Goal: Task Accomplishment & Management: Complete application form

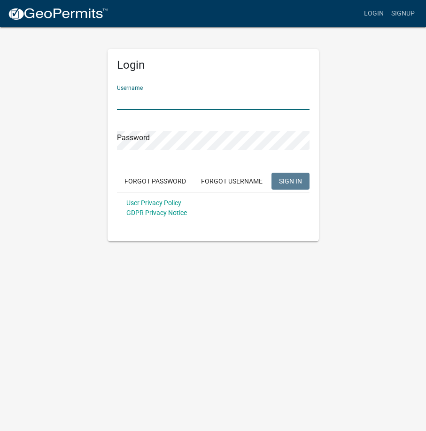
click at [197, 94] on input "Username" at bounding box center [213, 100] width 193 height 19
type input "Pemlaw"
click at [272, 173] on button "SIGN IN" at bounding box center [291, 181] width 38 height 17
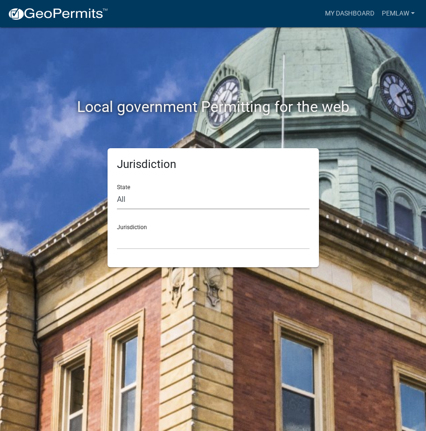
click at [204, 204] on select "All [US_STATE] [US_STATE] [US_STATE] [US_STATE] [US_STATE] [US_STATE] [US_STATE…" at bounding box center [213, 199] width 193 height 19
select select "[US_STATE]"
click at [117, 190] on select "All [US_STATE] [US_STATE] [US_STATE] [US_STATE] [US_STATE] [US_STATE] [US_STATE…" at bounding box center [213, 199] width 193 height 19
click at [182, 245] on select "[GEOGRAPHIC_DATA], [US_STATE] [GEOGRAPHIC_DATA], [US_STATE] [GEOGRAPHIC_DATA], …" at bounding box center [213, 239] width 193 height 19
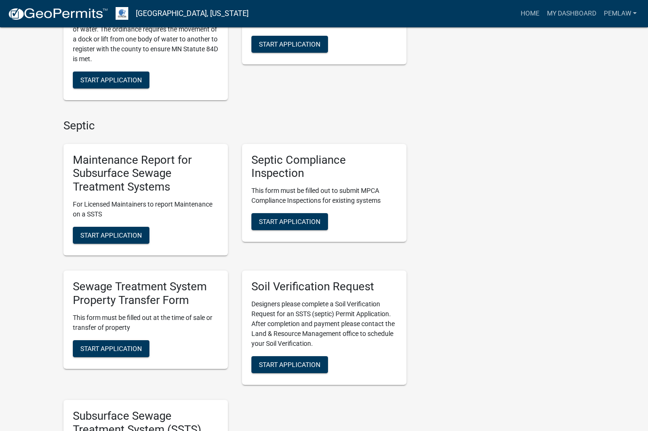
scroll to position [329, 0]
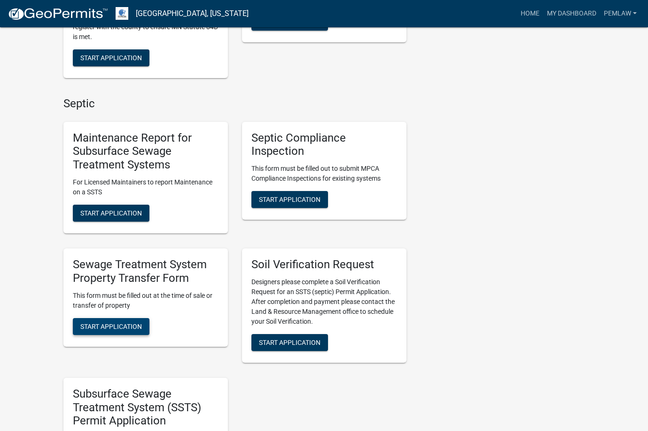
click at [115, 325] on span "Start Application" at bounding box center [111, 326] width 62 height 8
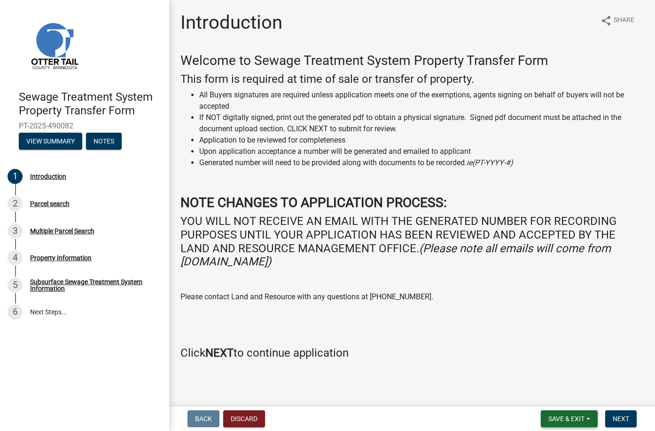
click at [426, 419] on span "Save & Exit" at bounding box center [567, 419] width 36 height 8
click at [411, 409] on nav "Back Discard Save & Exit Save Save & Exit Next" at bounding box center [412, 418] width 486 height 24
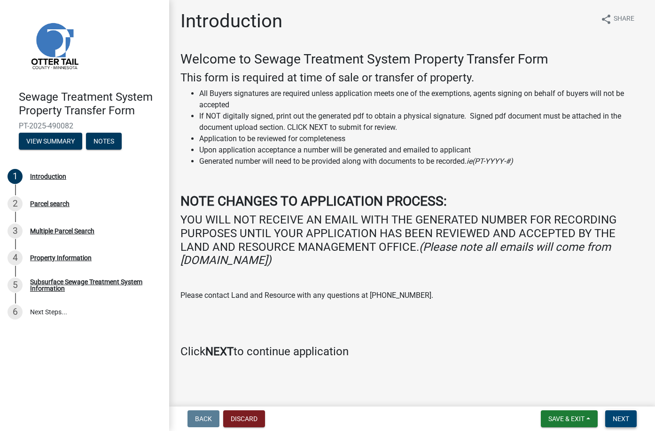
click at [426, 420] on span "Next" at bounding box center [621, 419] width 16 height 8
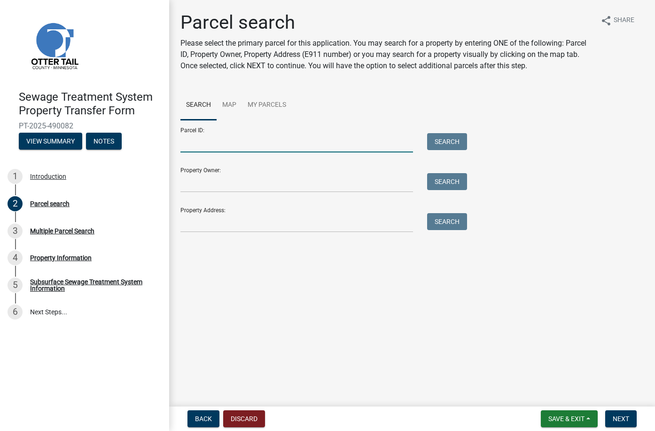
click at [315, 146] on input "Parcel ID:" at bounding box center [297, 142] width 233 height 19
type input "29000100068000"
click at [426, 142] on button "Search" at bounding box center [447, 141] width 40 height 17
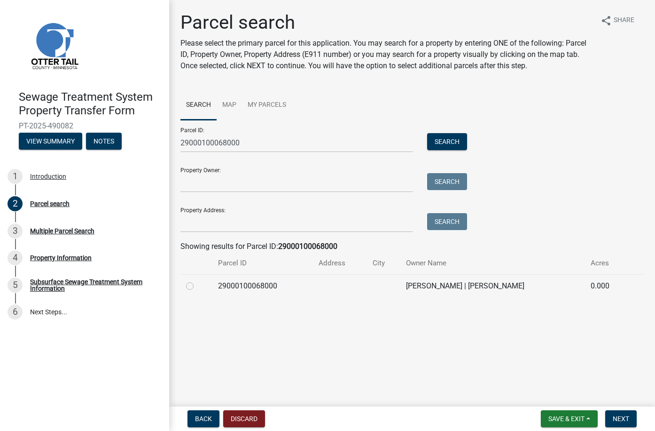
click at [197, 280] on label at bounding box center [197, 280] width 0 height 0
click at [197, 286] on input "radio" at bounding box center [200, 283] width 6 height 6
radio input "true"
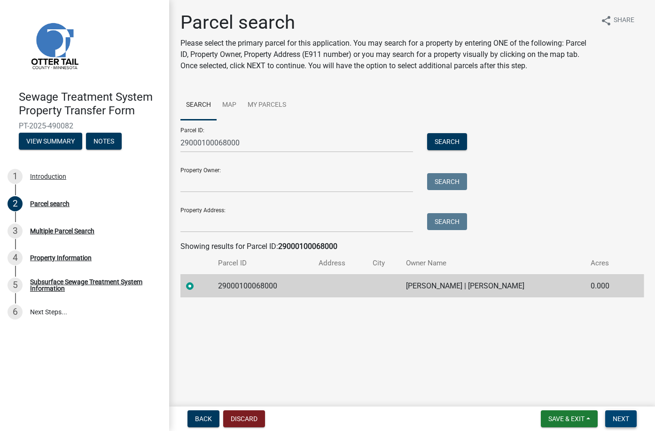
click at [426, 421] on span "Next" at bounding box center [621, 419] width 16 height 8
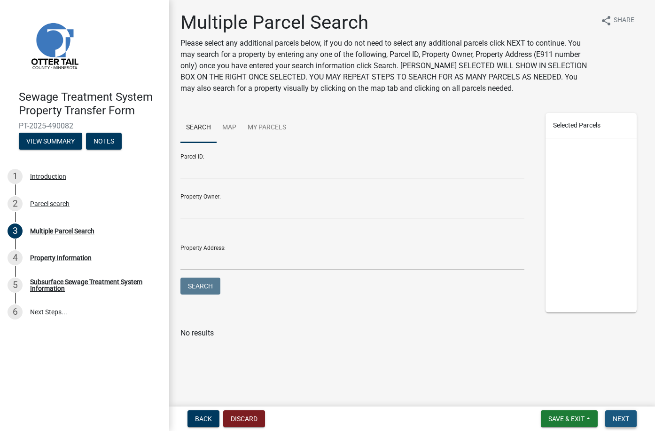
click at [426, 415] on span "Next" at bounding box center [621, 419] width 16 height 8
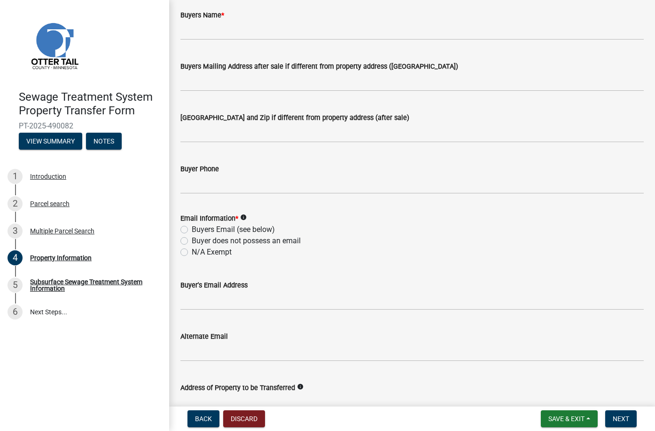
scroll to position [282, 0]
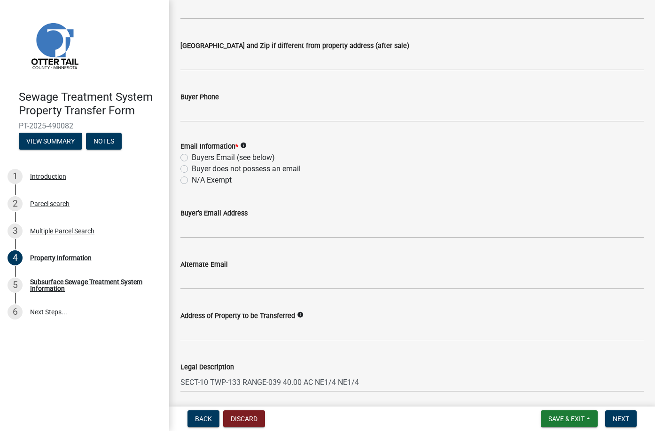
click at [192, 182] on label "N/A Exempt" at bounding box center [212, 179] width 40 height 11
click at [192, 181] on input "N/A Exempt" at bounding box center [195, 177] width 6 height 6
radio input "true"
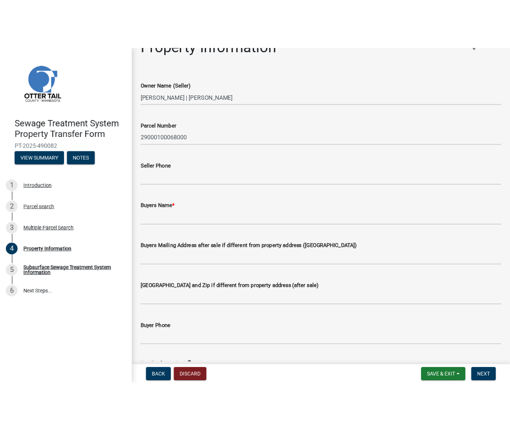
scroll to position [0, 0]
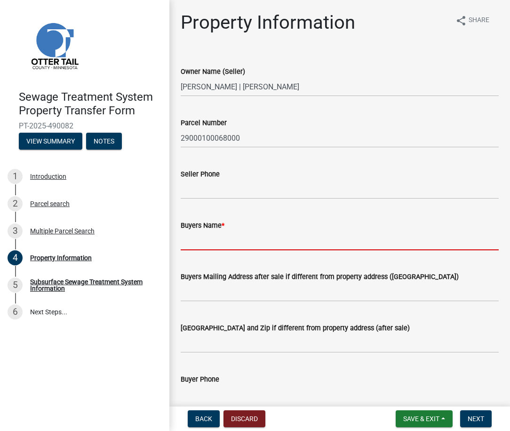
click at [338, 241] on input "Buyers Name *" at bounding box center [340, 240] width 318 height 19
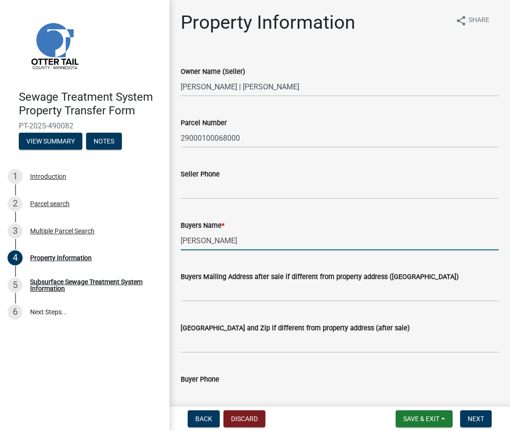
type input "[PERSON_NAME]"
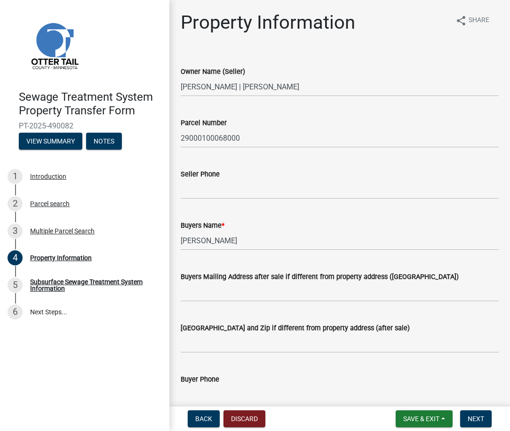
click at [332, 218] on div "Buyers Name * [PERSON_NAME]" at bounding box center [340, 228] width 318 height 44
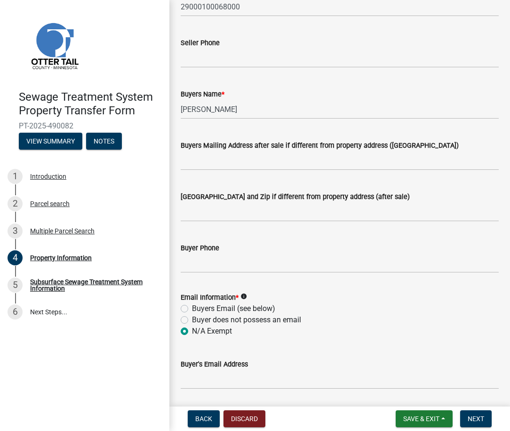
scroll to position [90, 0]
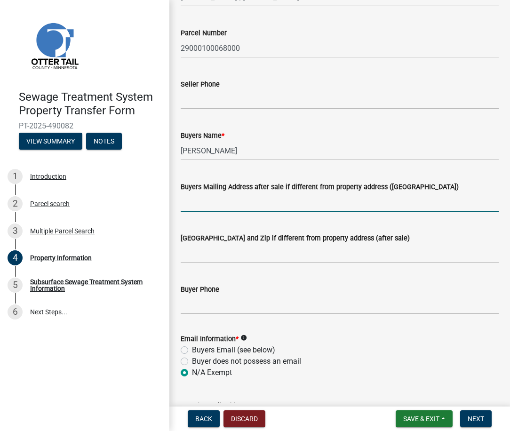
click at [347, 202] on input "Buyers Mailing Address after sale if different from property address ([GEOGRAPH…" at bounding box center [340, 201] width 318 height 19
type input "[STREET_ADDRESS]"
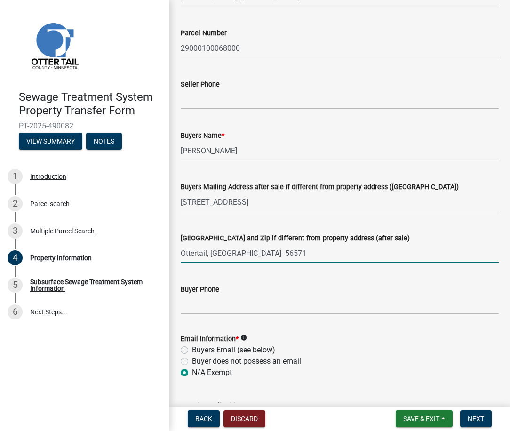
type input "Ottertail, [GEOGRAPHIC_DATA] 56571"
click at [355, 277] on div "Buyer Phone" at bounding box center [340, 292] width 318 height 44
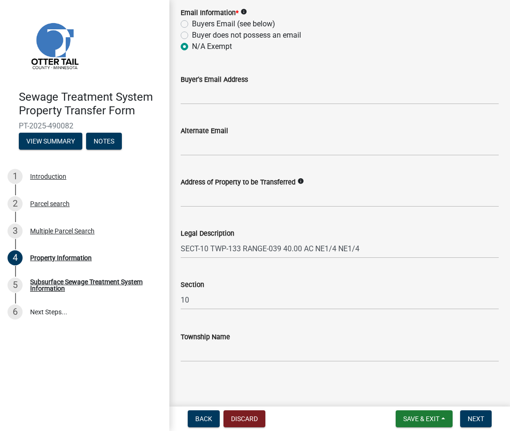
scroll to position [419, 0]
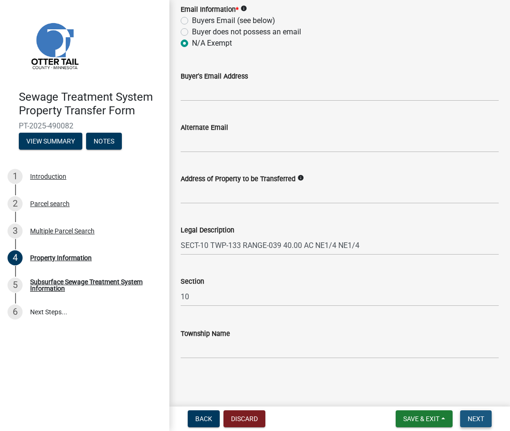
click at [426, 418] on span "Next" at bounding box center [475, 419] width 16 height 8
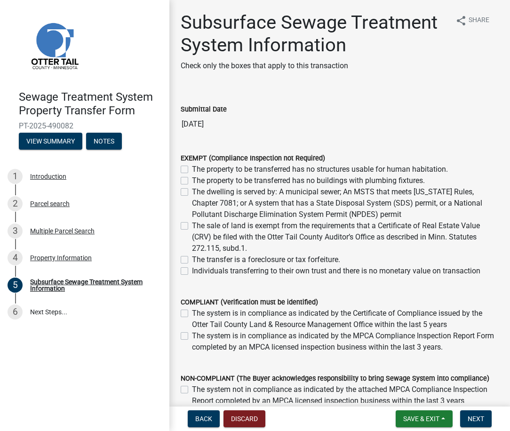
click at [192, 225] on label "The sale of land is exempt from the requirements that a Certificate of Real Est…" at bounding box center [345, 237] width 307 height 34
click at [192, 225] on input "The sale of land is exempt from the requirements that a Certificate of Real Est…" at bounding box center [195, 223] width 6 height 6
checkbox input "true"
checkbox input "false"
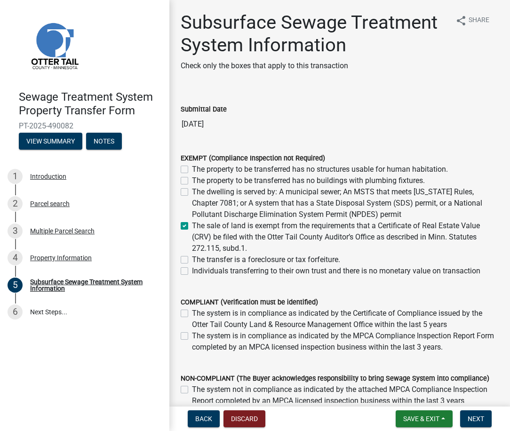
checkbox input "false"
checkbox input "true"
checkbox input "false"
click at [426, 419] on span "Save & Exit" at bounding box center [421, 419] width 36 height 8
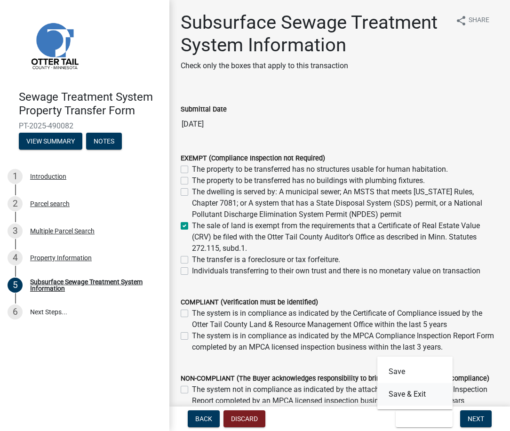
click at [418, 395] on button "Save & Exit" at bounding box center [414, 394] width 75 height 23
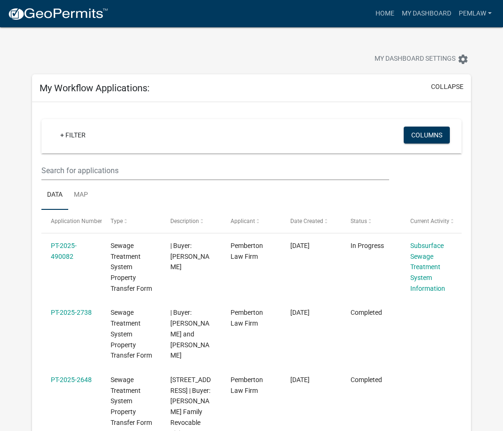
click at [192, 196] on ul "Data Map" at bounding box center [250, 195] width 419 height 30
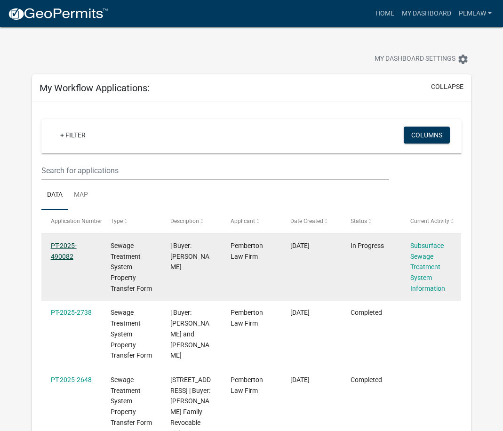
click at [58, 247] on link "PT-2025-490082" at bounding box center [64, 251] width 26 height 18
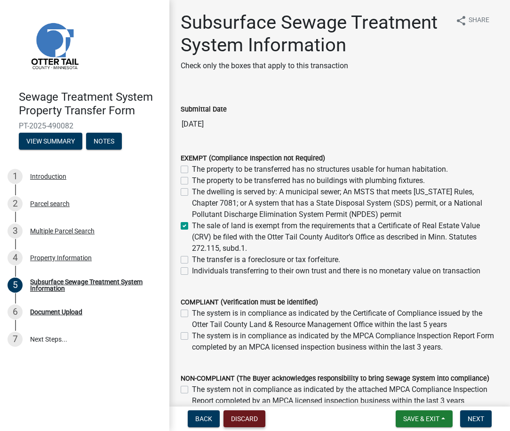
click at [253, 415] on button "Discard" at bounding box center [244, 418] width 42 height 17
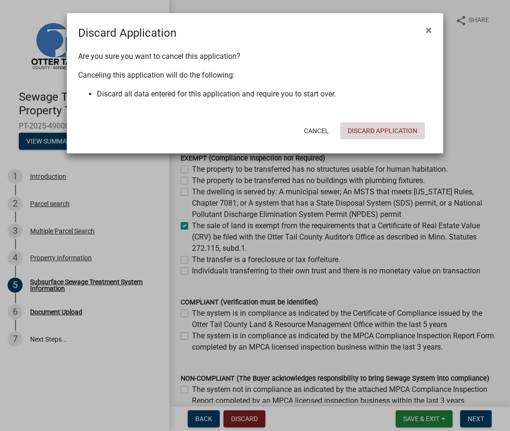
click at [376, 128] on button "Discard Application" at bounding box center [382, 130] width 85 height 17
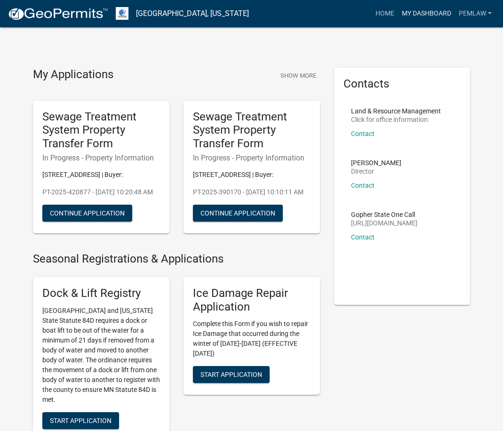
click at [421, 12] on link "My Dashboard" at bounding box center [426, 14] width 57 height 18
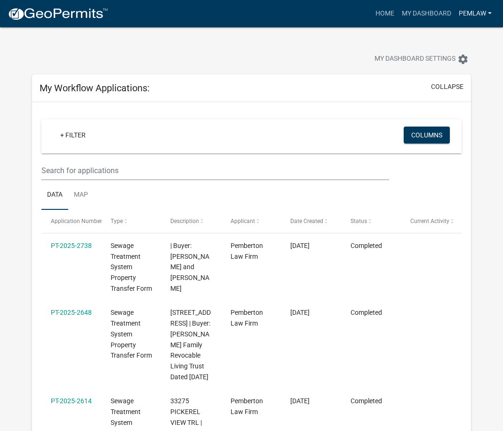
click at [426, 11] on link "Pemlaw" at bounding box center [475, 14] width 40 height 18
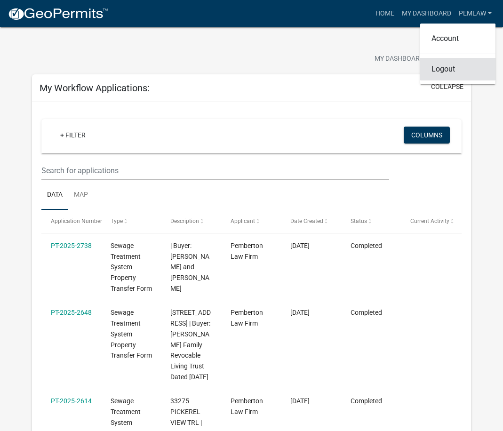
click at [426, 68] on link "Logout" at bounding box center [457, 69] width 75 height 23
